Goal: Task Accomplishment & Management: Complete application form

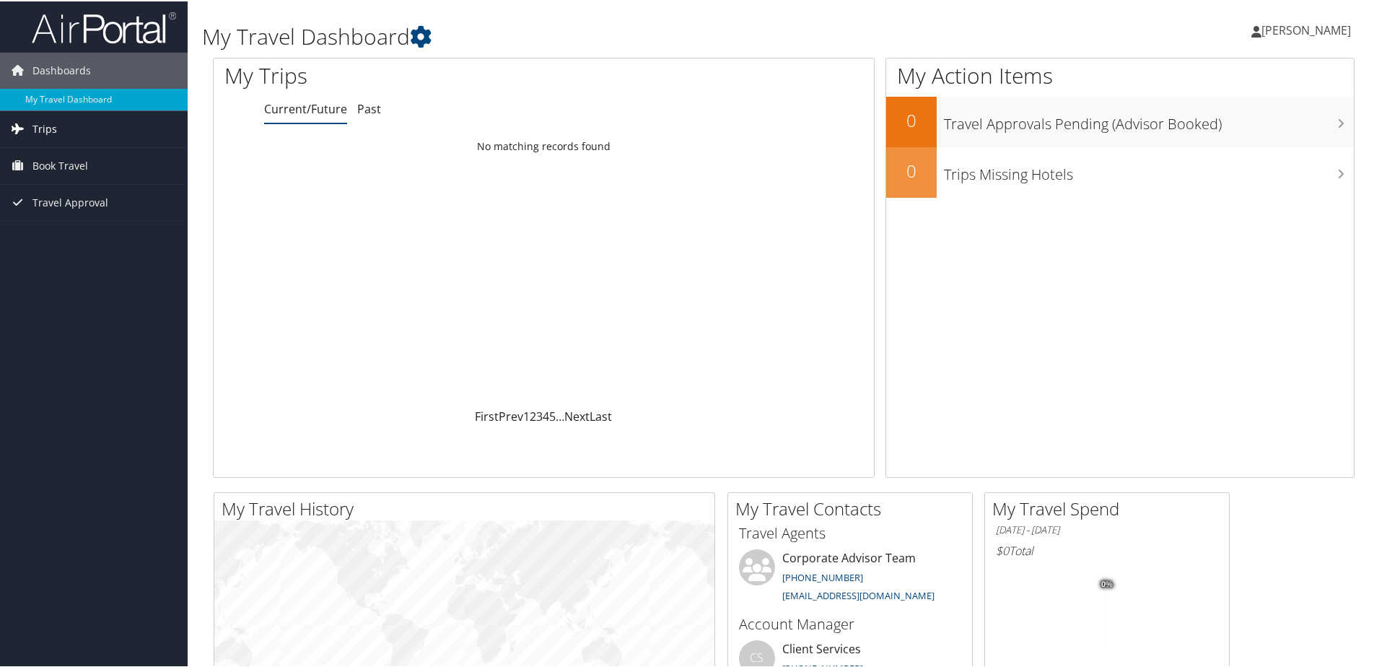
click at [113, 128] on link "Trips" at bounding box center [94, 128] width 188 height 36
click at [113, 224] on link "Book Travel" at bounding box center [94, 229] width 188 height 36
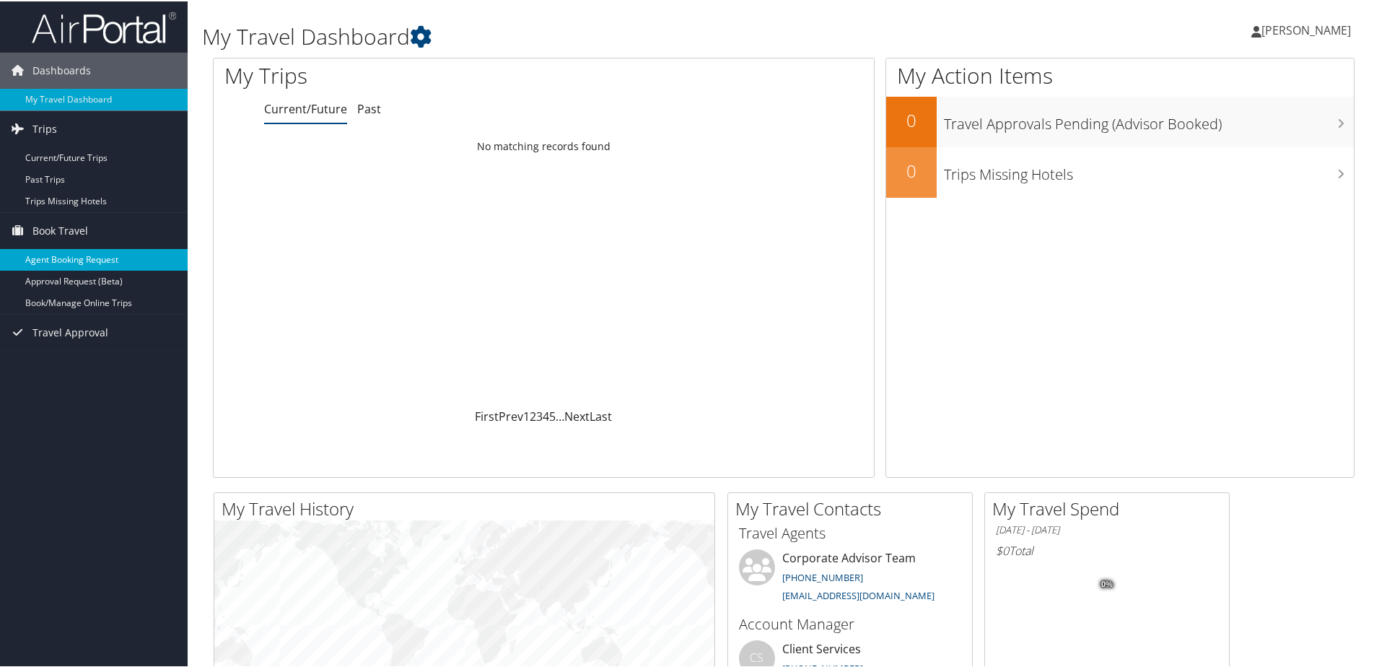
click at [99, 261] on link "Agent Booking Request" at bounding box center [94, 259] width 188 height 22
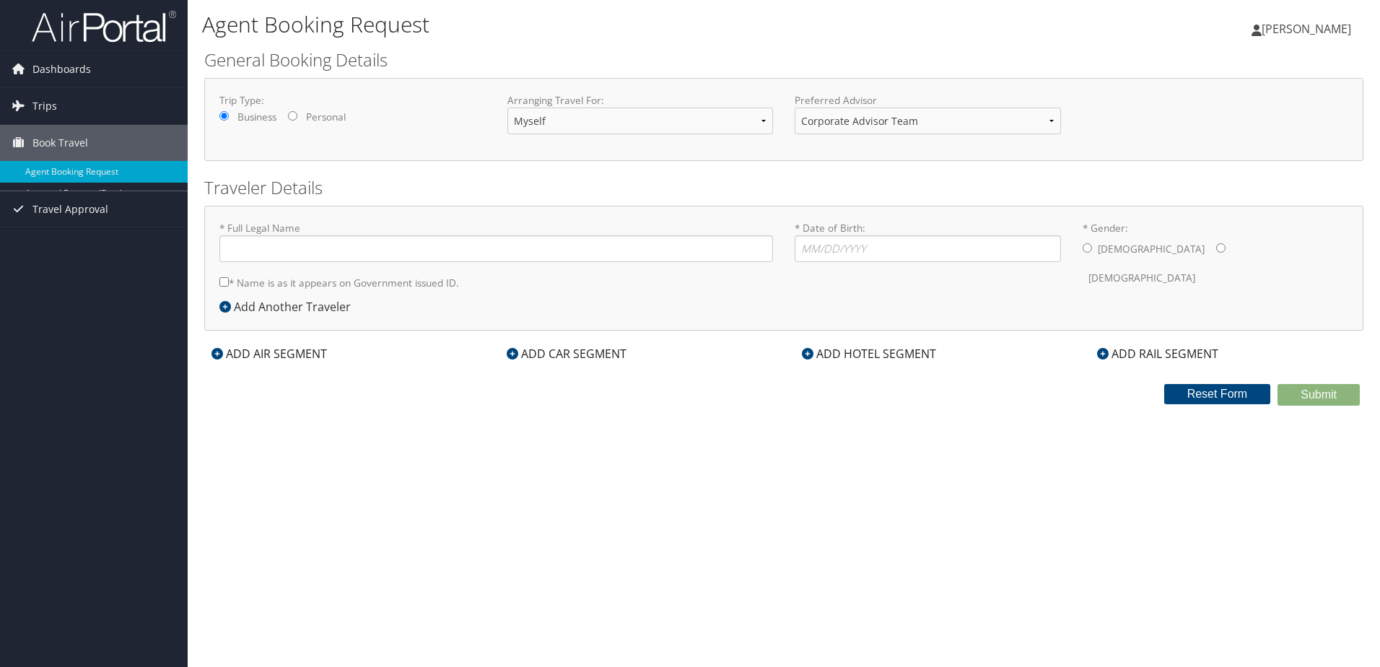
type input "[PERSON_NAME]"
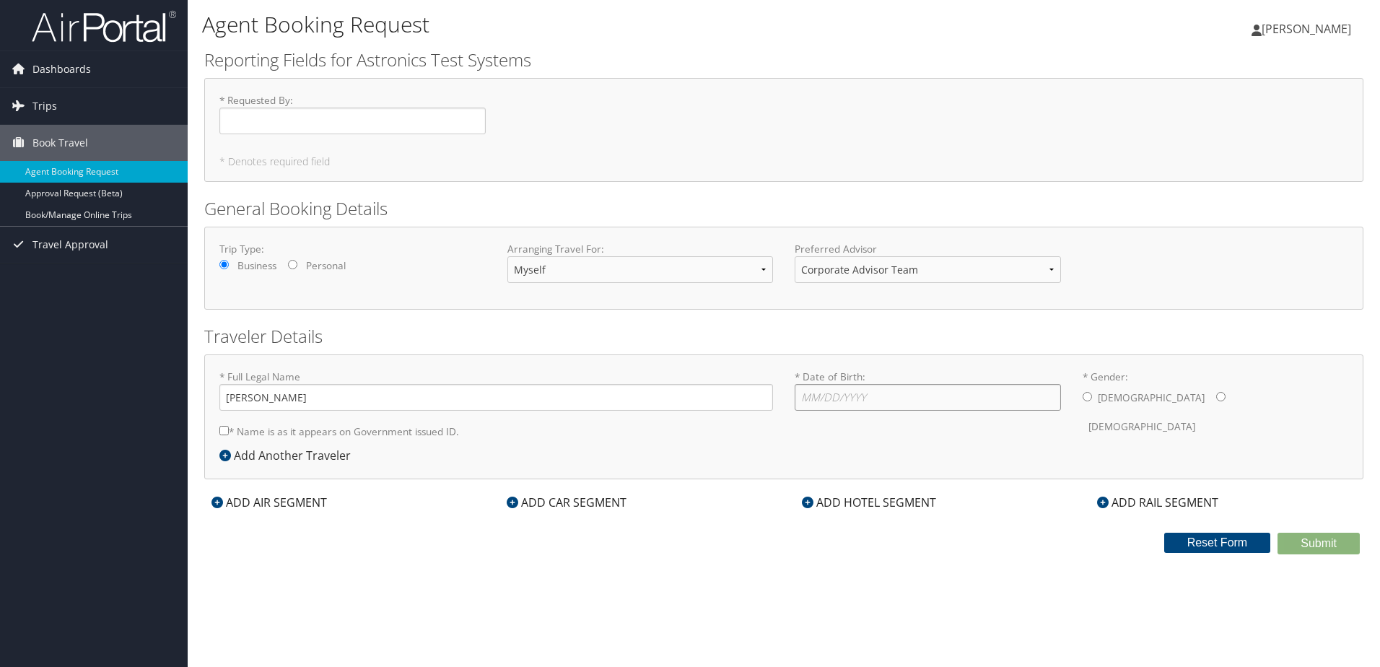
click at [839, 399] on input "* Date of Birth: Invalid Date" at bounding box center [928, 397] width 266 height 27
click at [314, 499] on div "ADD AIR SEGMENT" at bounding box center [269, 502] width 130 height 17
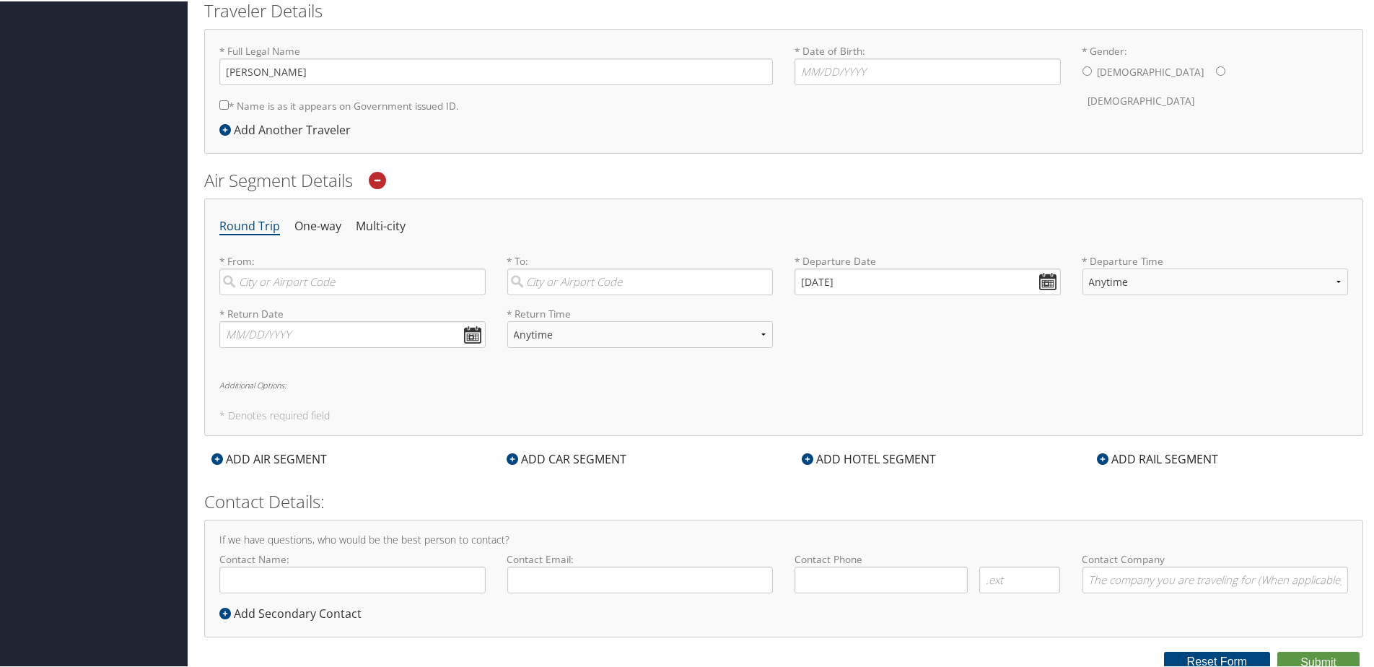
scroll to position [332, 0]
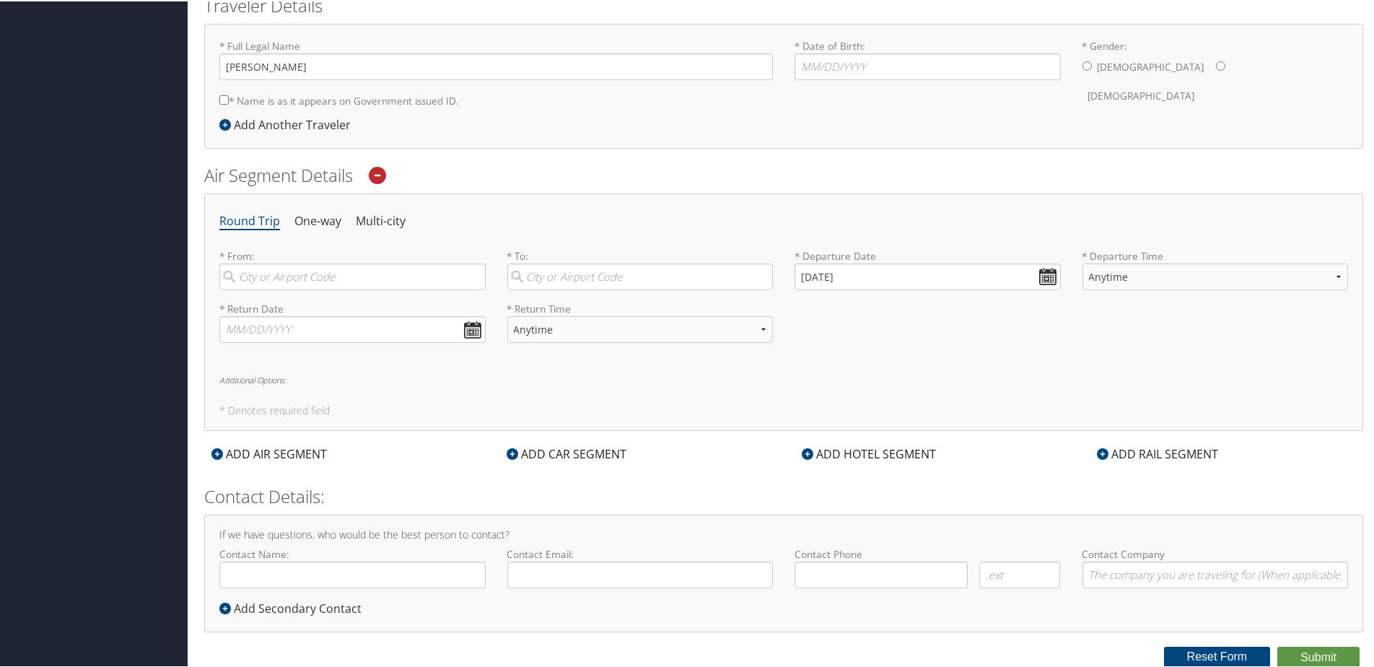
click at [381, 172] on icon at bounding box center [377, 173] width 17 height 17
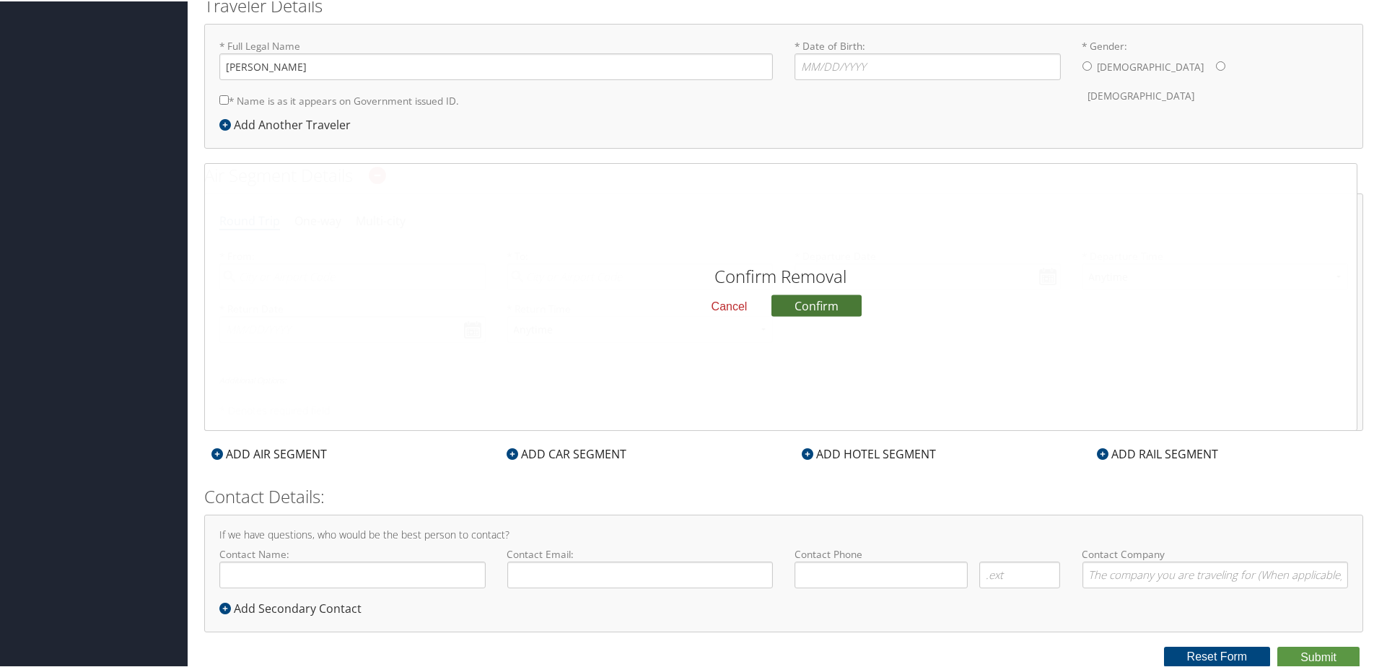
click at [832, 300] on button "Confirm" at bounding box center [817, 304] width 90 height 22
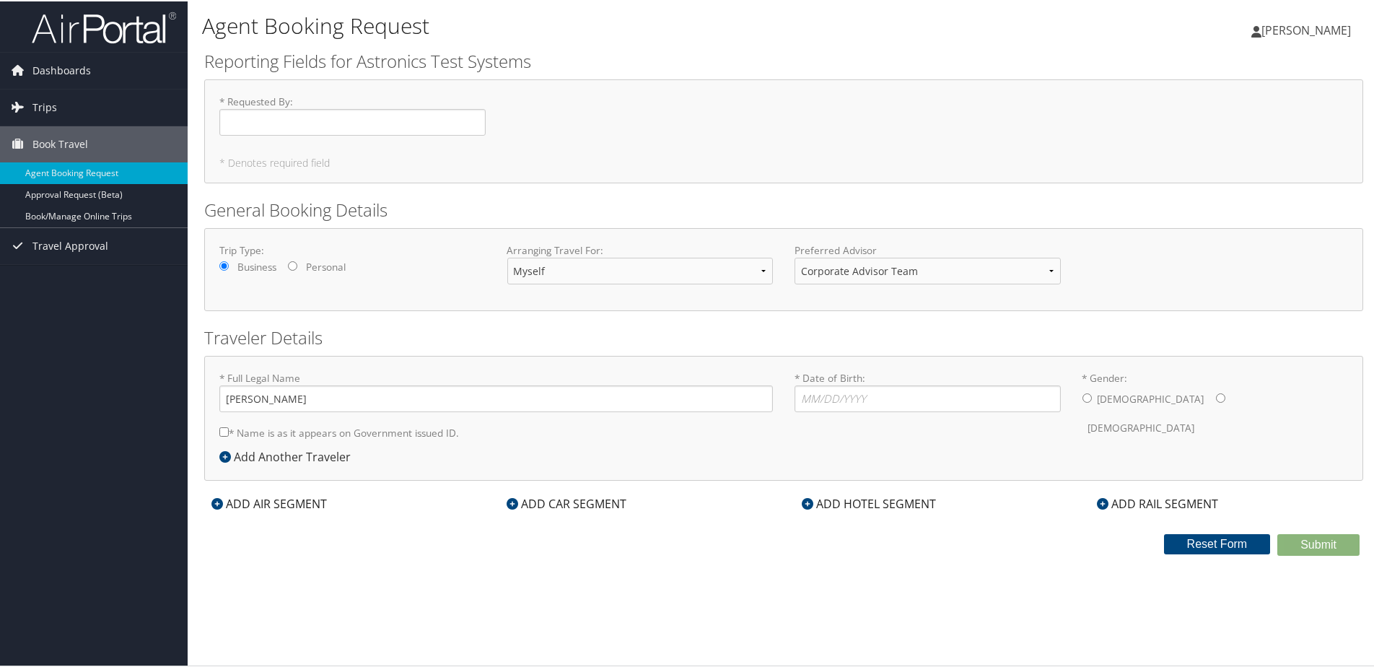
scroll to position [0, 0]
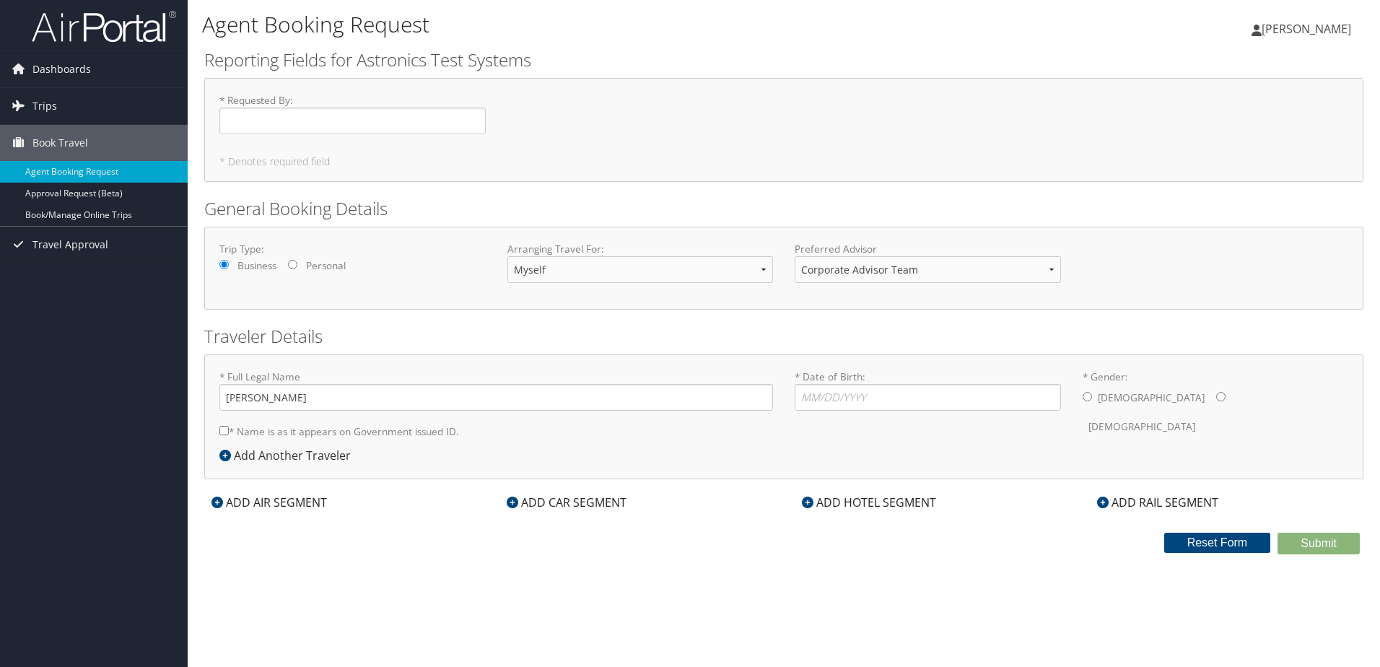
click at [274, 500] on div "ADD AIR SEGMENT" at bounding box center [269, 502] width 130 height 17
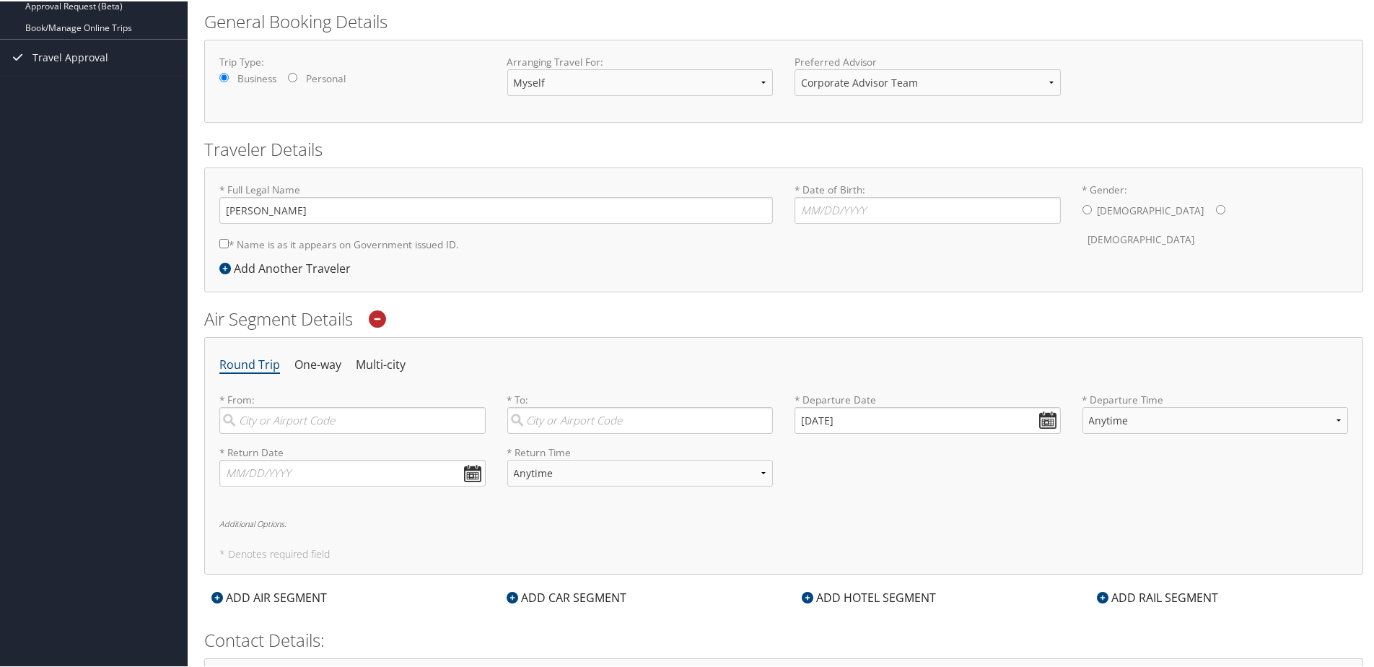
scroll to position [144, 0]
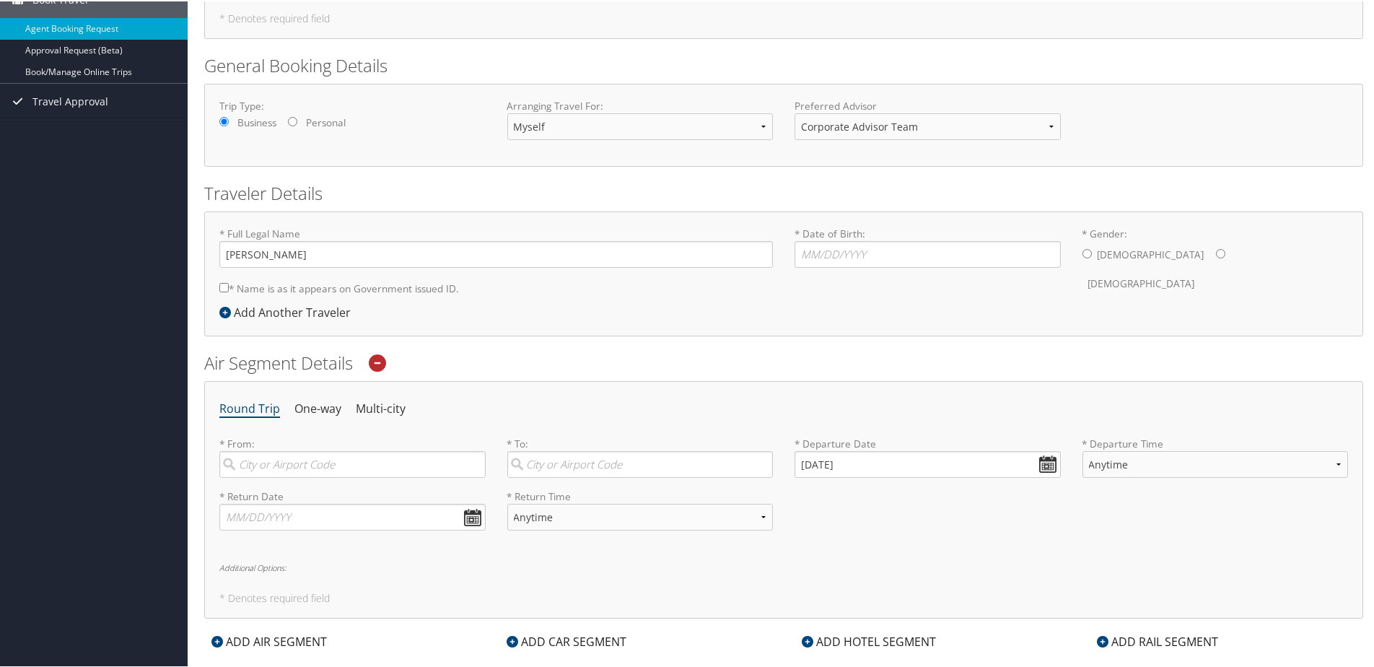
click at [379, 365] on icon at bounding box center [377, 361] width 17 height 17
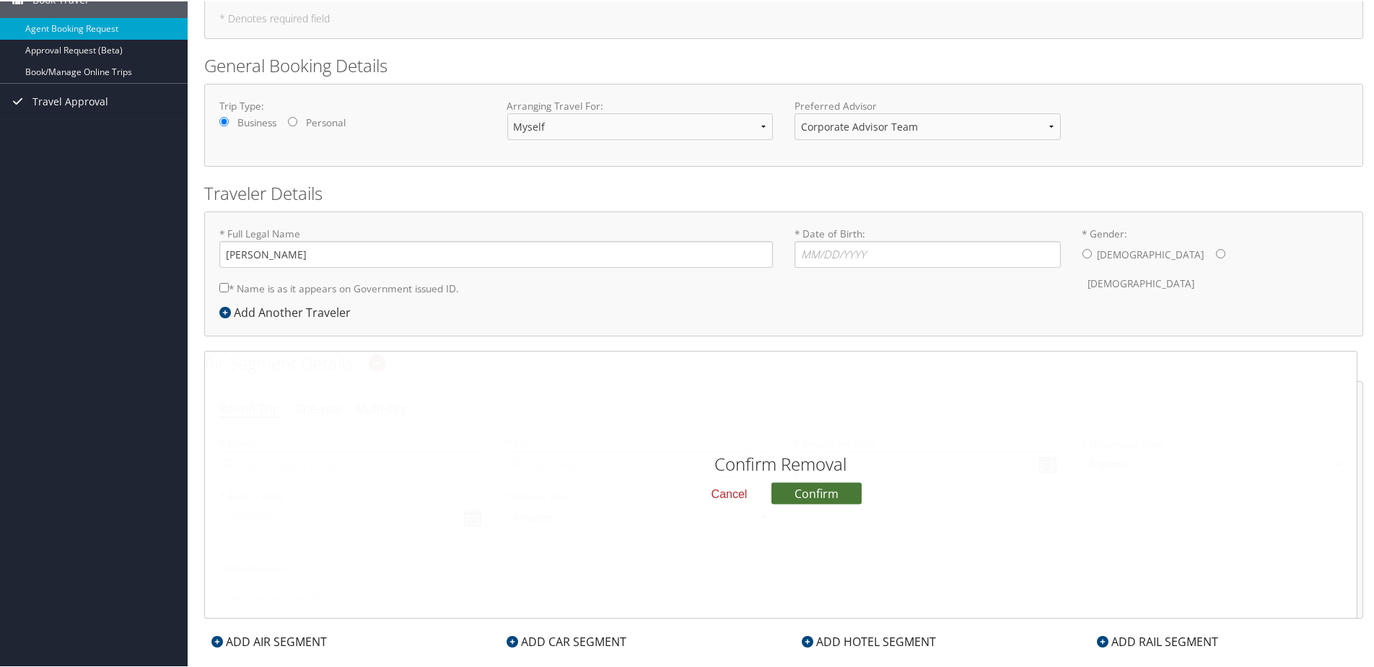
click at [805, 496] on button "Confirm" at bounding box center [817, 492] width 90 height 22
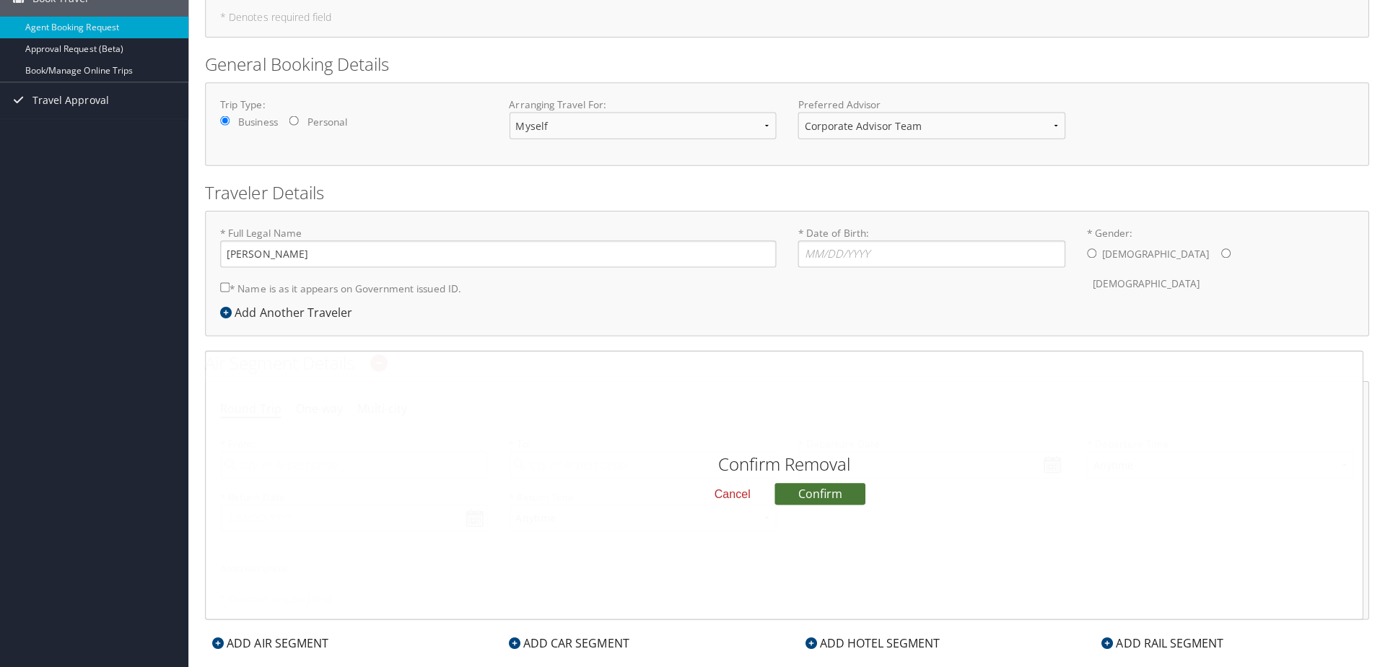
scroll to position [0, 0]
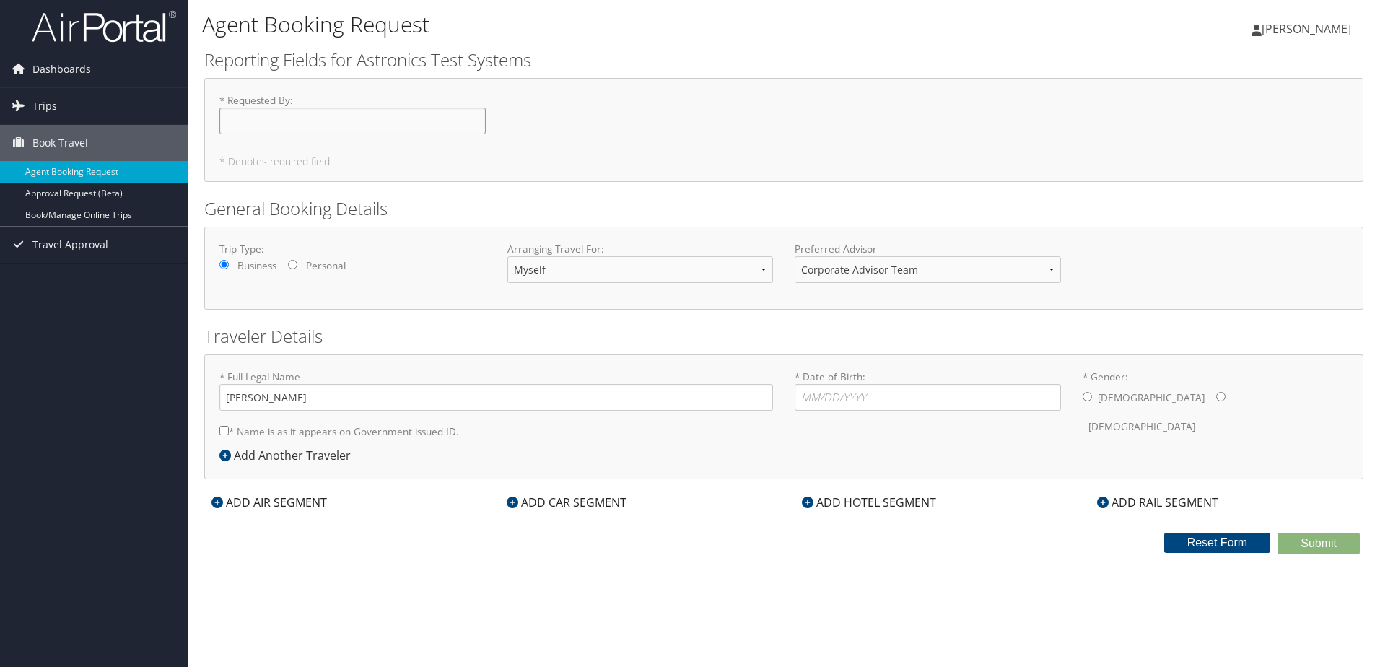
click at [320, 126] on input "* Requested By : Required" at bounding box center [352, 121] width 266 height 27
click at [331, 119] on input "* Requested By : Required" at bounding box center [352, 121] width 266 height 27
drag, startPoint x: 324, startPoint y: 113, endPoint x: 284, endPoint y: 120, distance: 40.9
click at [284, 120] on input "* Requested By : Required" at bounding box center [352, 121] width 266 height 27
type input "r"
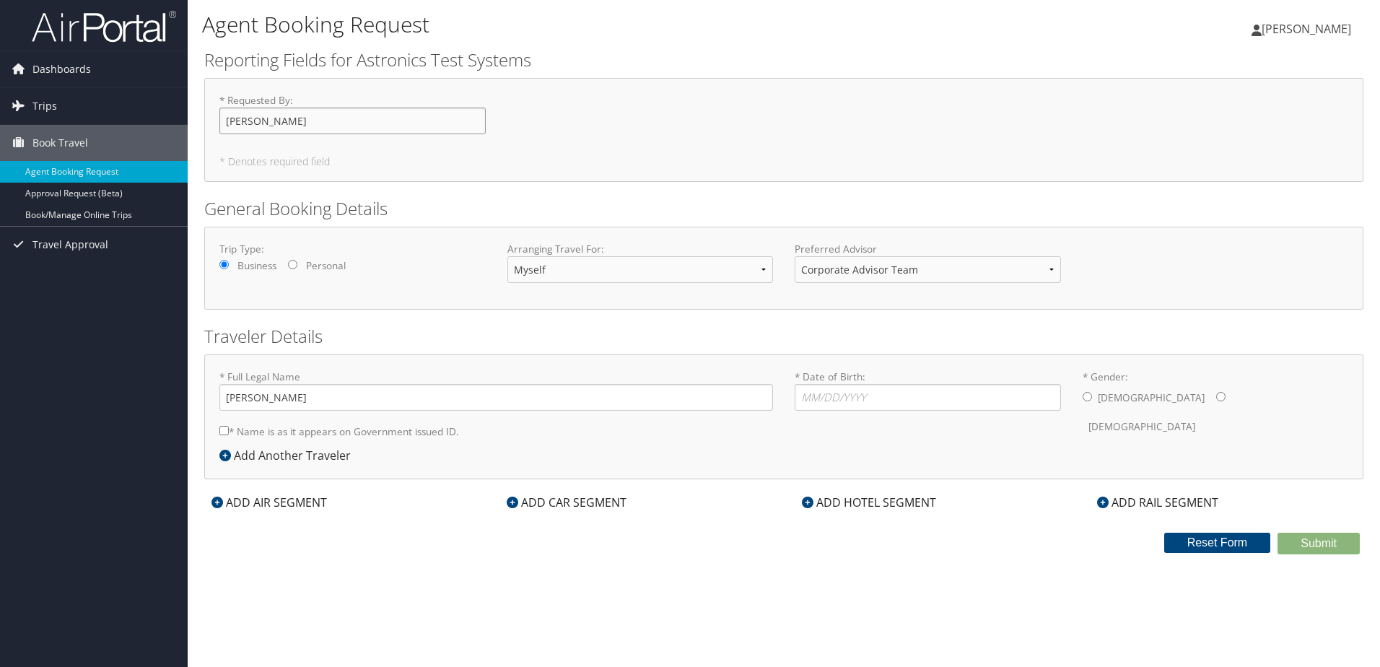
type input "[PERSON_NAME]"
click at [830, 152] on div "* Requested By : [PERSON_NAME] Required * Denotes required field" at bounding box center [783, 130] width 1159 height 104
click at [719, 266] on select "Myself Another Traveler Guest Traveler" at bounding box center [640, 269] width 266 height 27
click at [839, 214] on h2 "General Booking Details" at bounding box center [783, 208] width 1159 height 25
click at [980, 269] on select "Corporate Advisor Team" at bounding box center [928, 269] width 266 height 27
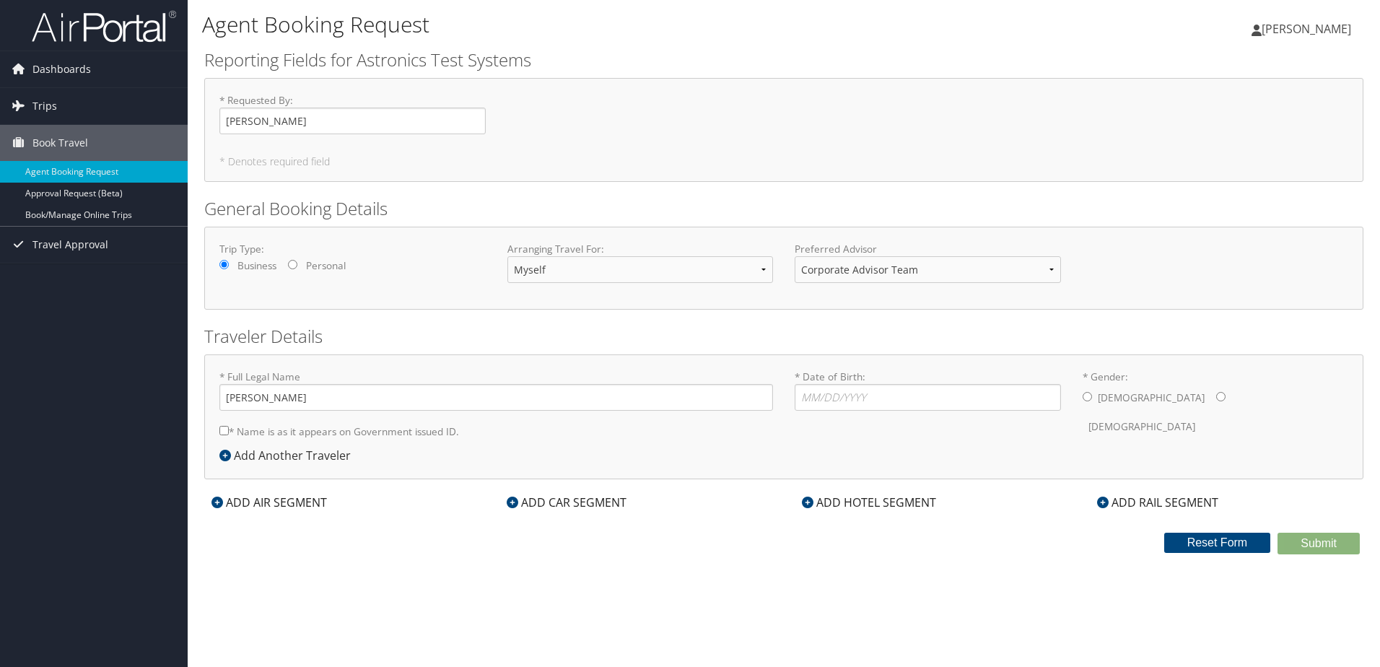
click at [919, 365] on div "* Full Legal Name [PERSON_NAME] * Name is as it appears on Government issued ID…" at bounding box center [783, 416] width 1159 height 125
click at [843, 393] on input "* Date of Birth: Invalid Date" at bounding box center [928, 397] width 266 height 27
type input "1"
type input "0"
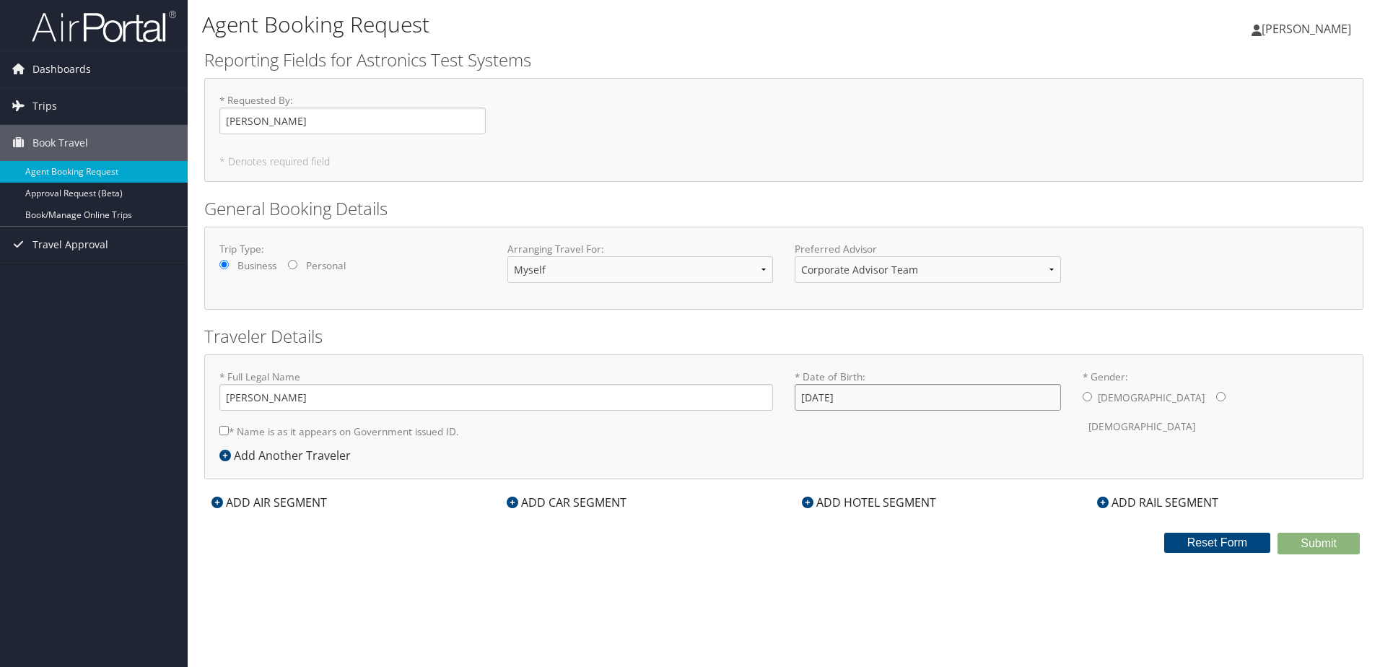
type input "[DATE]"
click at [1092, 398] on div "[DEMOGRAPHIC_DATA] [DEMOGRAPHIC_DATA]" at bounding box center [1216, 412] width 266 height 56
click at [1085, 388] on div "[DEMOGRAPHIC_DATA] [DEMOGRAPHIC_DATA]" at bounding box center [1216, 412] width 266 height 56
click at [1087, 396] on input "* Gender: [DEMOGRAPHIC_DATA] [DEMOGRAPHIC_DATA]" at bounding box center [1087, 396] width 9 height 9
radio input "true"
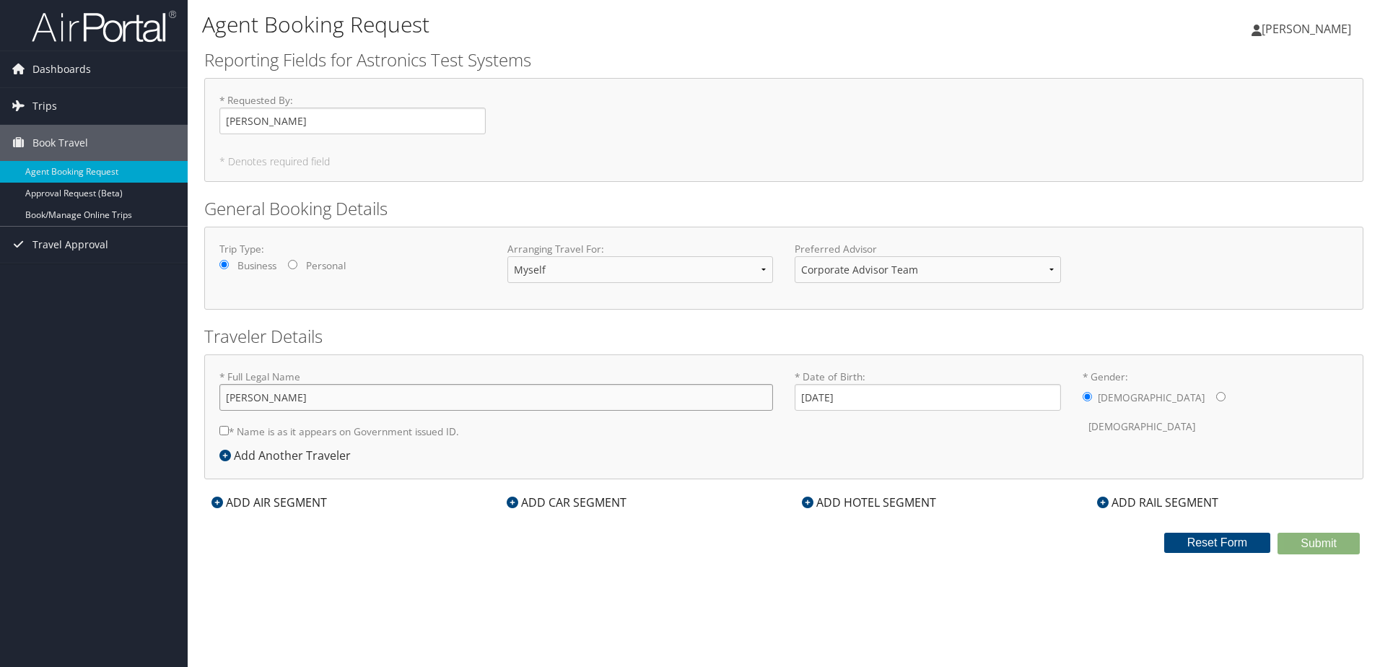
click at [343, 387] on input "[PERSON_NAME]" at bounding box center [496, 397] width 554 height 27
drag, startPoint x: 331, startPoint y: 396, endPoint x: 196, endPoint y: 405, distance: 135.3
click at [196, 405] on div "Agent Booking Request [PERSON_NAME] [PERSON_NAME] My Settings Travel Agency Con…" at bounding box center [784, 333] width 1192 height 667
type input "Rabarison Mamiarimaka [PERSON_NAME]"
